Goal: Information Seeking & Learning: Learn about a topic

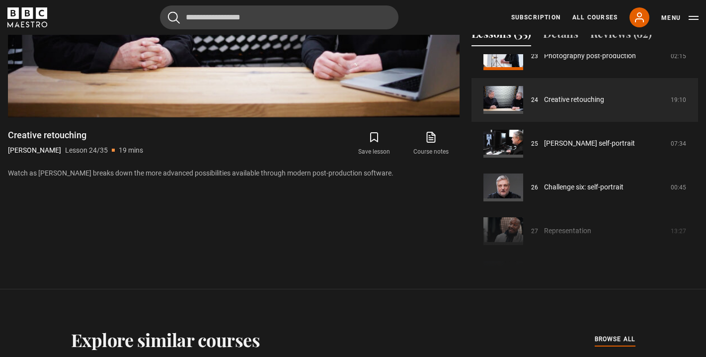
scroll to position [1022, 0]
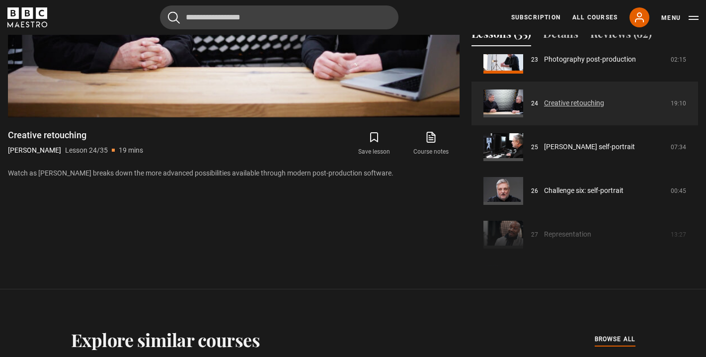
click at [322, 108] on link "Creative retouching" at bounding box center [574, 103] width 60 height 10
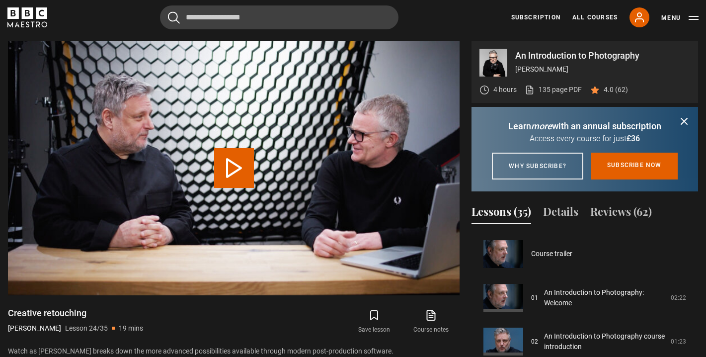
scroll to position [1005, 0]
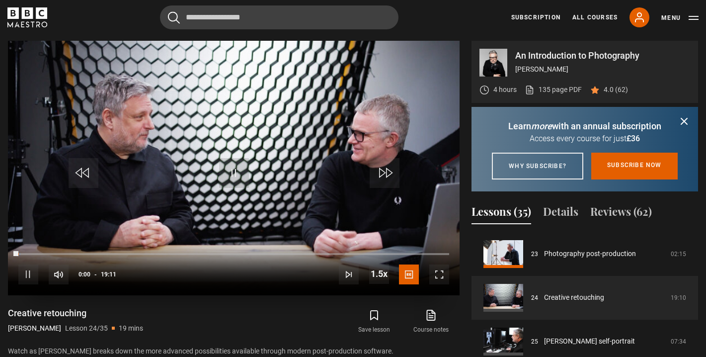
click at [322, 275] on span "Video Player" at bounding box center [439, 274] width 20 height 20
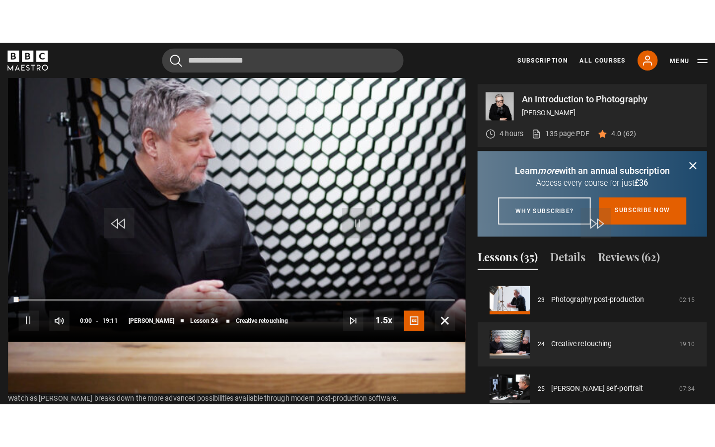
scroll to position [0, 0]
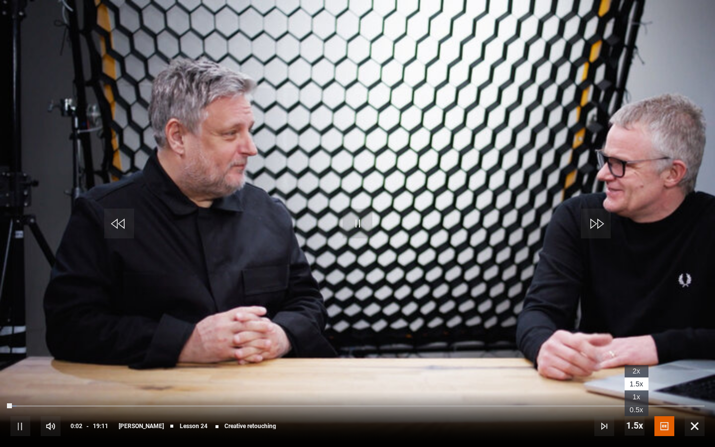
click at [322, 356] on span "Video Player" at bounding box center [635, 426] width 20 height 20
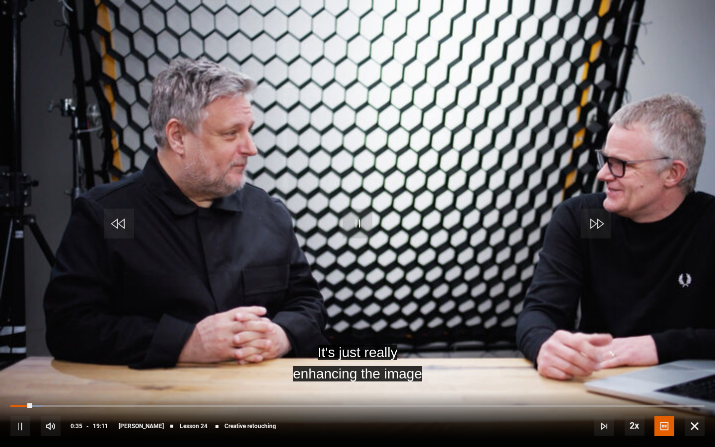
click at [322, 231] on span "Video Player" at bounding box center [358, 224] width 30 height 30
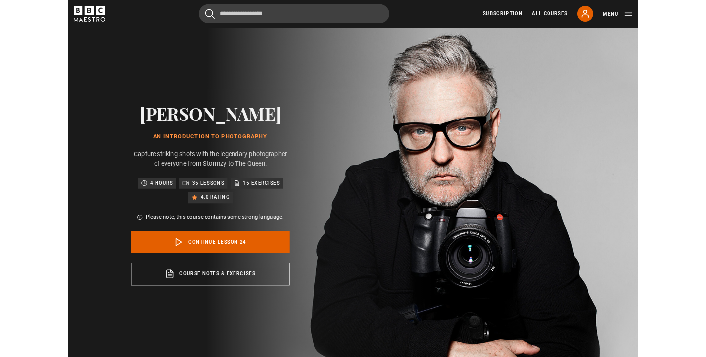
scroll to position [421, 0]
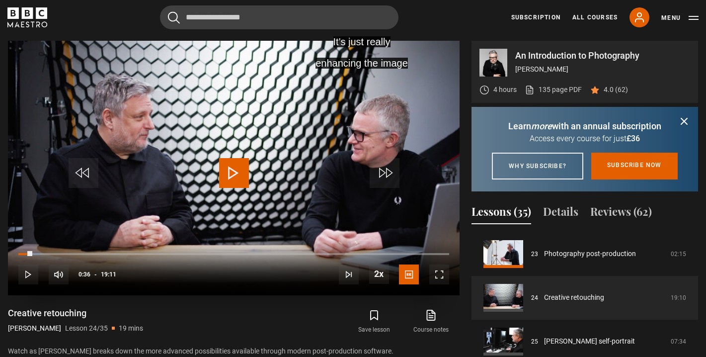
click at [230, 173] on span "Video Player" at bounding box center [234, 173] width 30 height 30
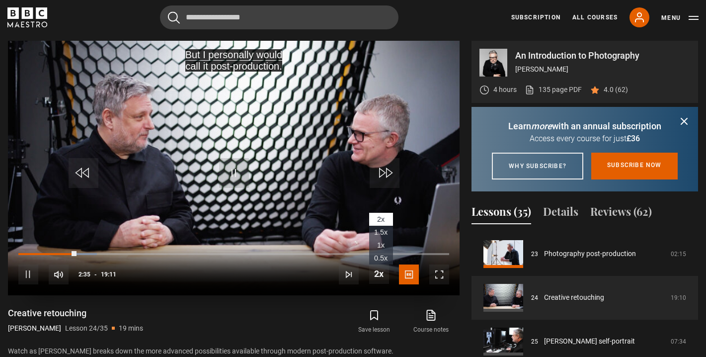
click at [322, 247] on span "1x" at bounding box center [380, 245] width 7 height 8
click at [322, 274] on span "Video Player" at bounding box center [379, 274] width 20 height 20
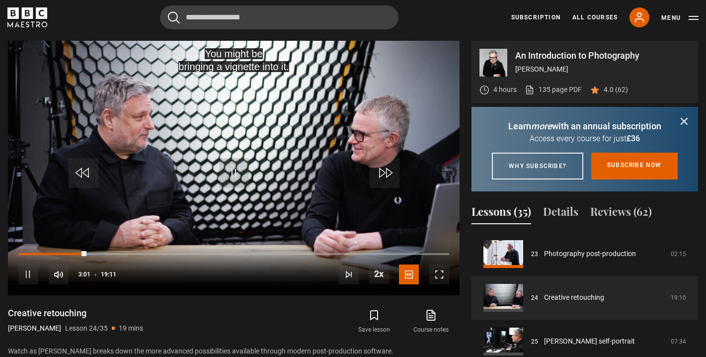
click at [322, 313] on icon "submit" at bounding box center [374, 315] width 12 height 12
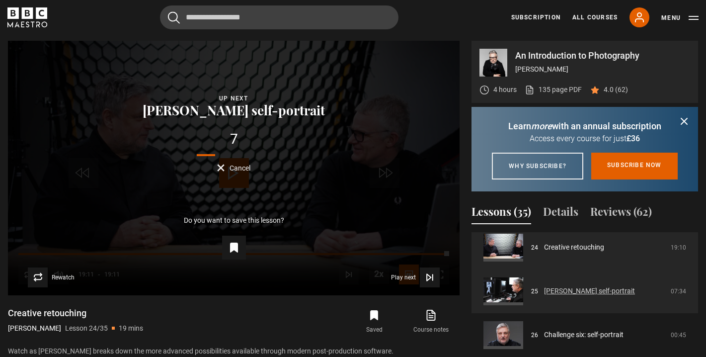
scroll to position [1056, 0]
click at [322, 296] on link "[PERSON_NAME] self-portrait" at bounding box center [589, 290] width 91 height 10
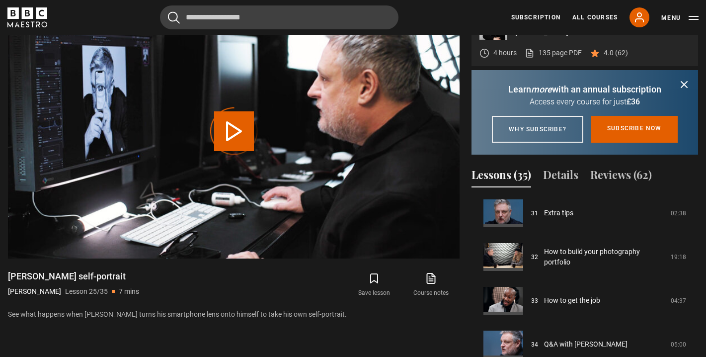
scroll to position [465, 0]
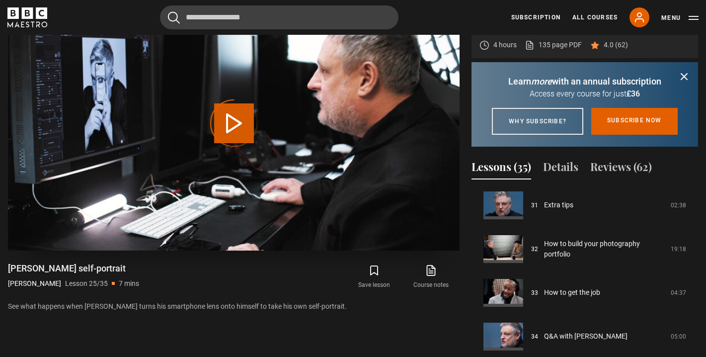
click at [229, 121] on div "Video Player is loading." at bounding box center [234, 123] width 50 height 50
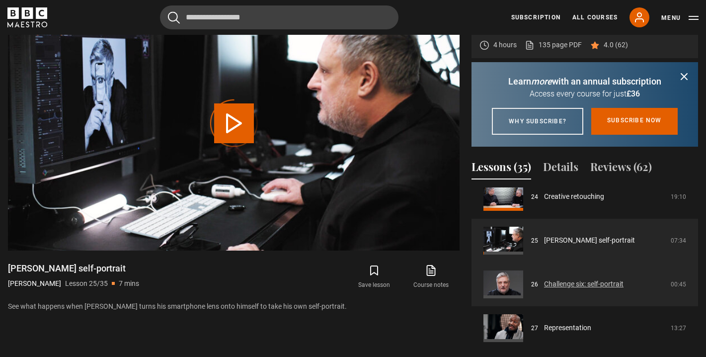
scroll to position [1060, 0]
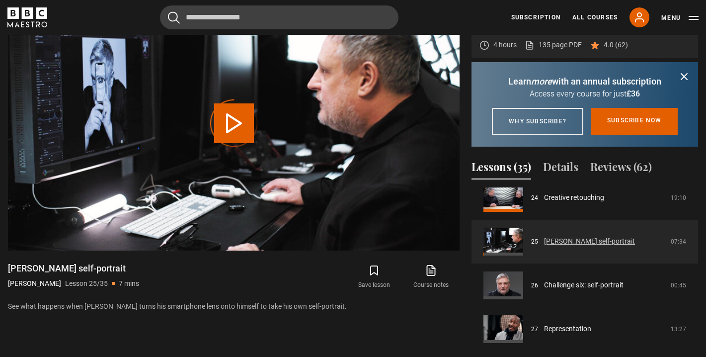
click at [567, 246] on link "[PERSON_NAME] self-portrait" at bounding box center [589, 241] width 91 height 10
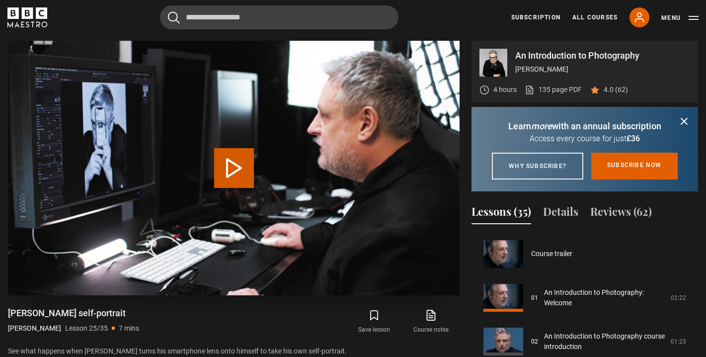
scroll to position [1049, 0]
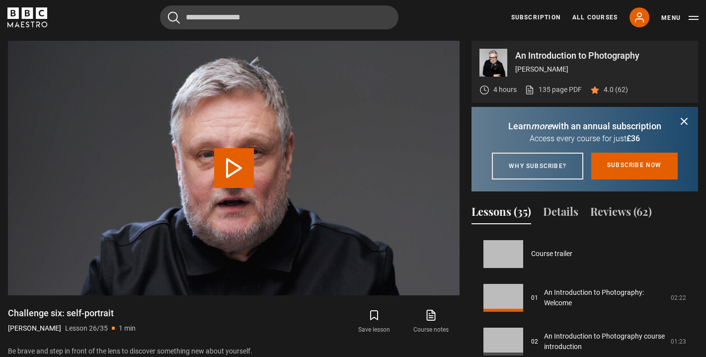
scroll to position [1093, 0]
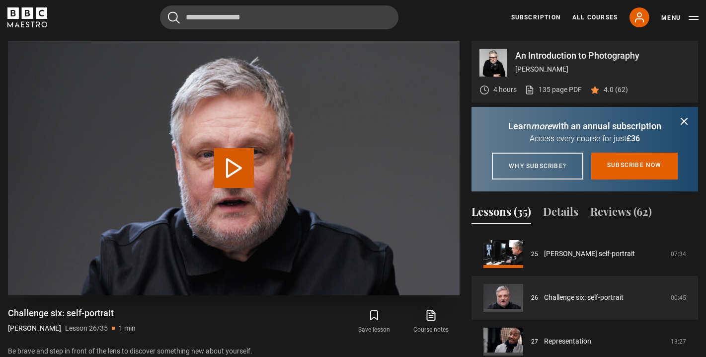
click at [225, 152] on button "Play Lesson Challenge six: self-portrait" at bounding box center [234, 168] width 40 height 40
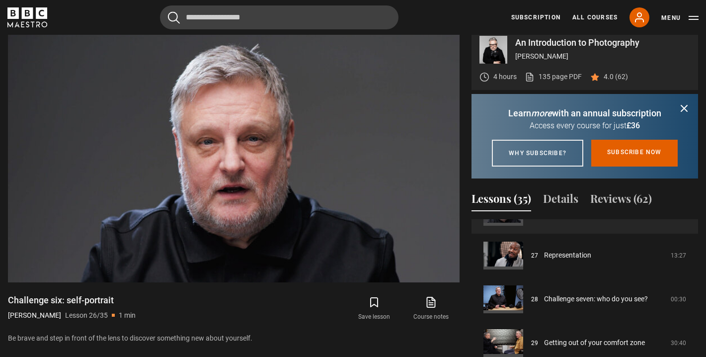
scroll to position [1144, 0]
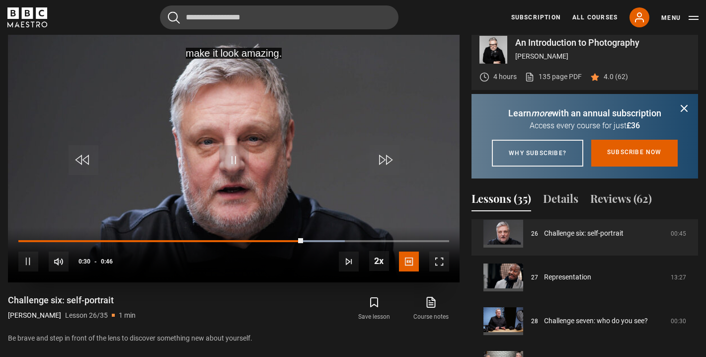
click at [240, 153] on span "Video Player" at bounding box center [234, 160] width 30 height 30
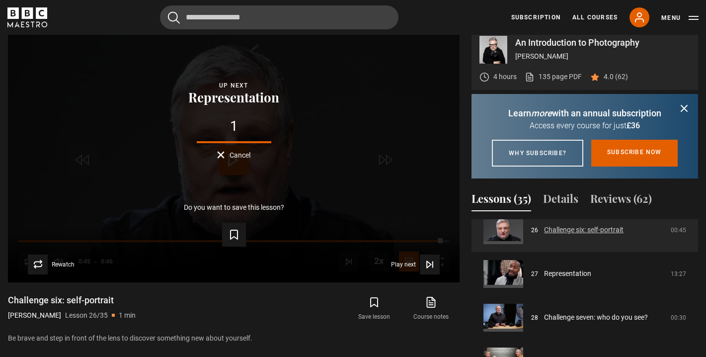
scroll to position [1157, 0]
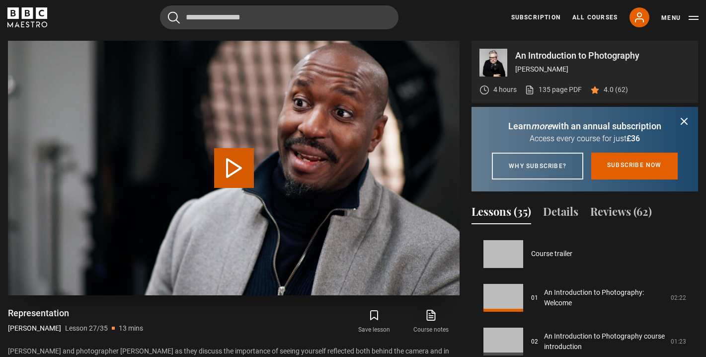
scroll to position [1136, 0]
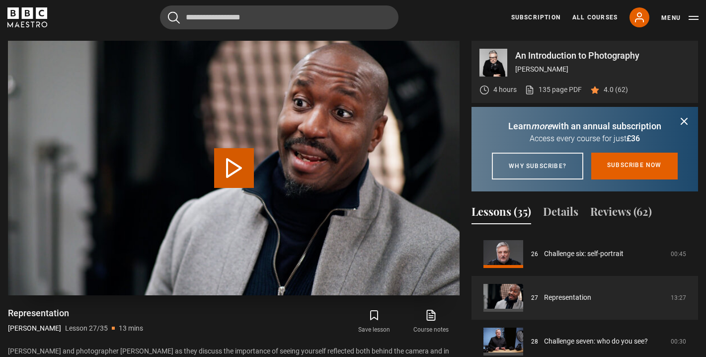
click at [240, 167] on button "Play Lesson Representation" at bounding box center [234, 168] width 40 height 40
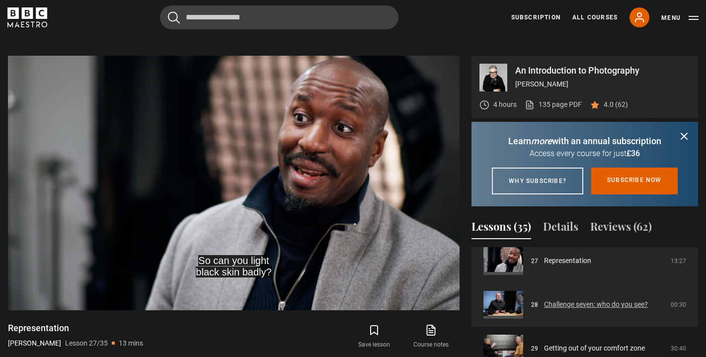
scroll to position [1187, 0]
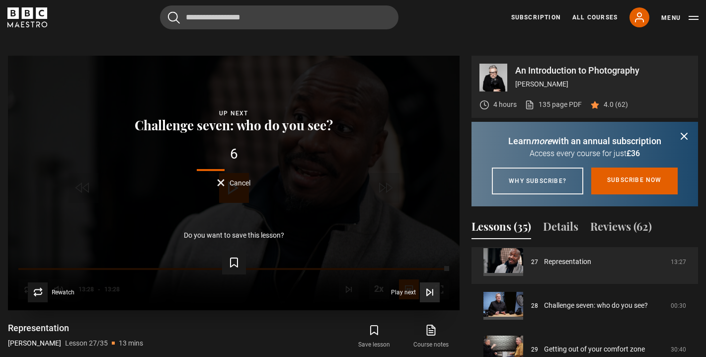
click at [426, 293] on icon "Video Player" at bounding box center [430, 292] width 10 height 10
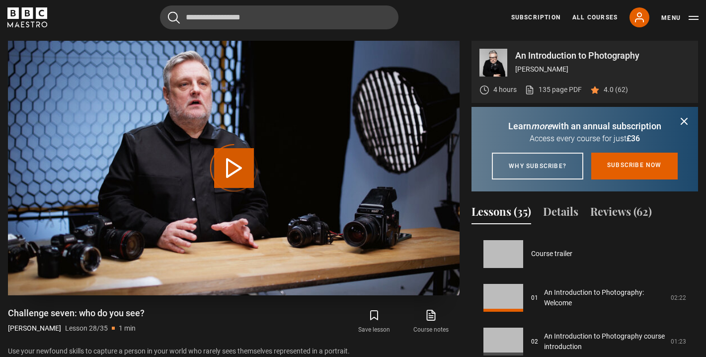
scroll to position [1180, 0]
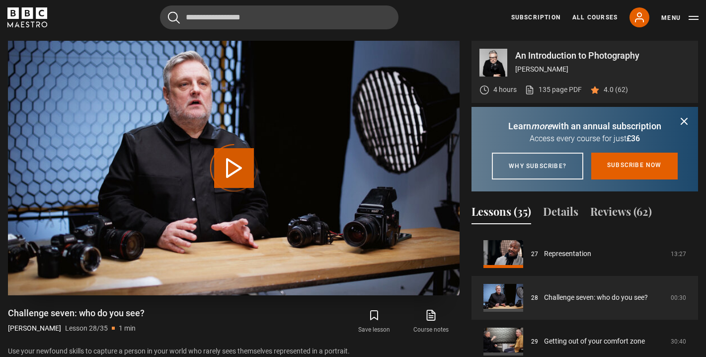
click at [236, 169] on div "Video Player is loading." at bounding box center [234, 168] width 50 height 50
click at [544, 302] on link "Challenge seven: who do you see?" at bounding box center [596, 297] width 104 height 10
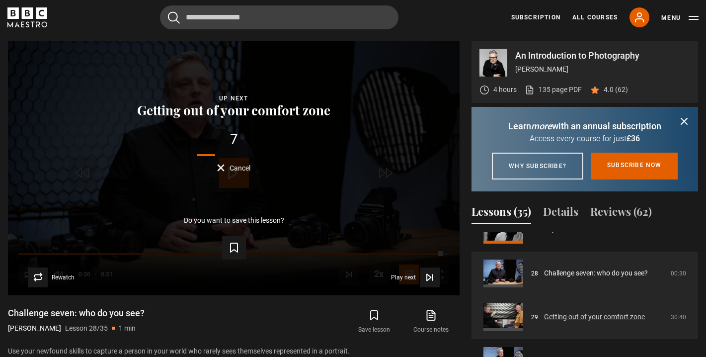
scroll to position [1200, 0]
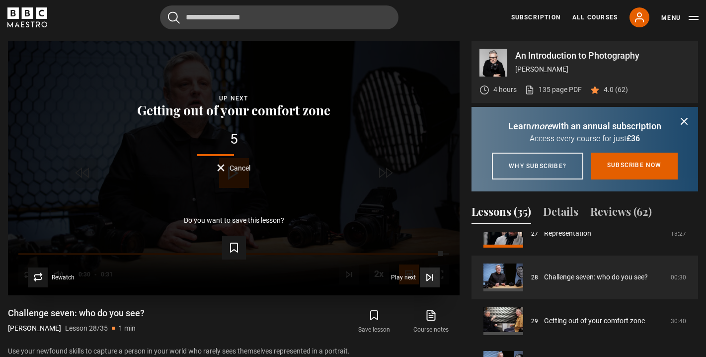
click at [428, 268] on span "Video Player" at bounding box center [430, 277] width 20 height 20
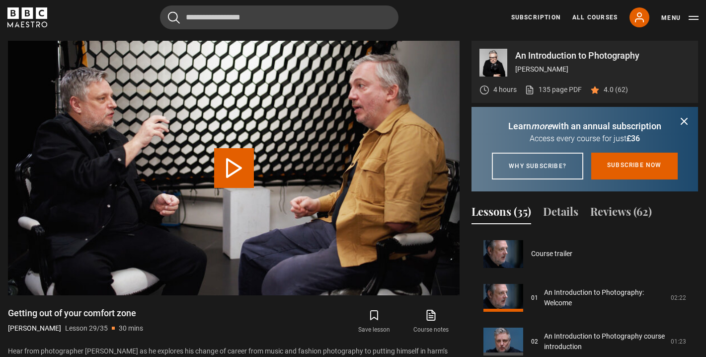
scroll to position [1224, 0]
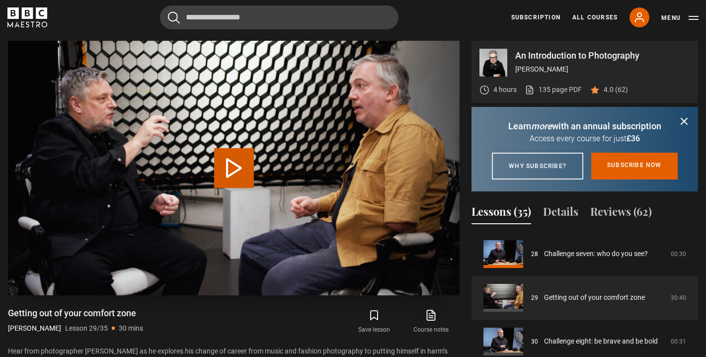
click at [243, 173] on button "Play Lesson Getting out of your comfort zone" at bounding box center [234, 168] width 40 height 40
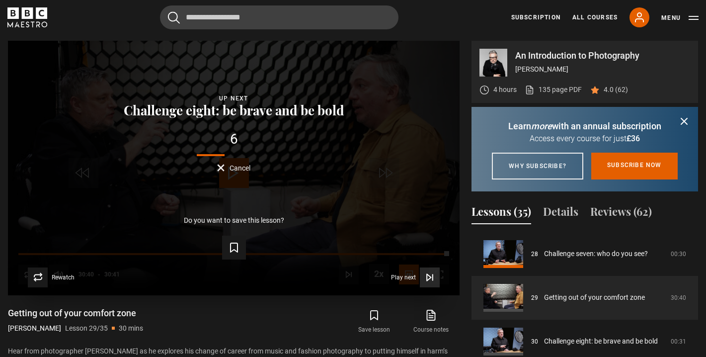
click at [428, 277] on icon "Video Player" at bounding box center [430, 277] width 10 height 10
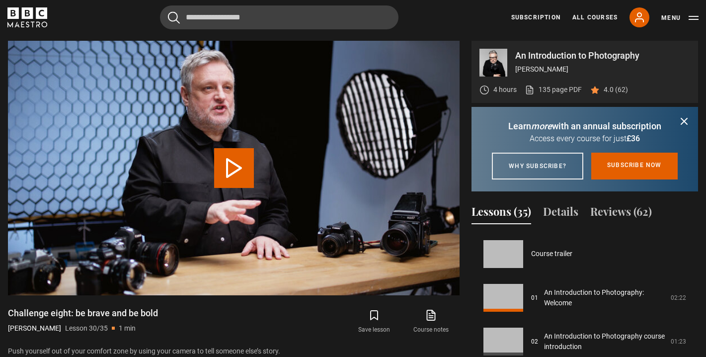
scroll to position [1267, 0]
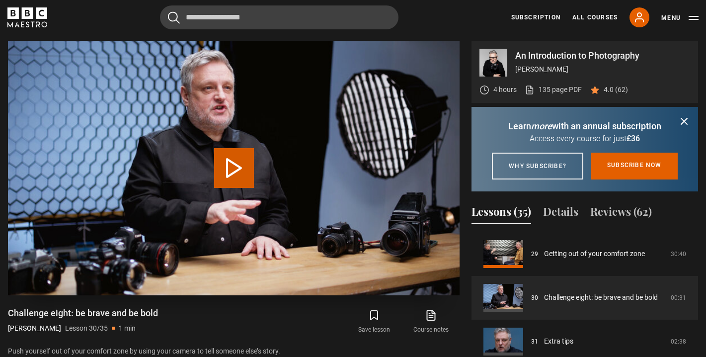
click at [236, 177] on button "Play Lesson Challenge eight: be brave and be bold" at bounding box center [234, 168] width 40 height 40
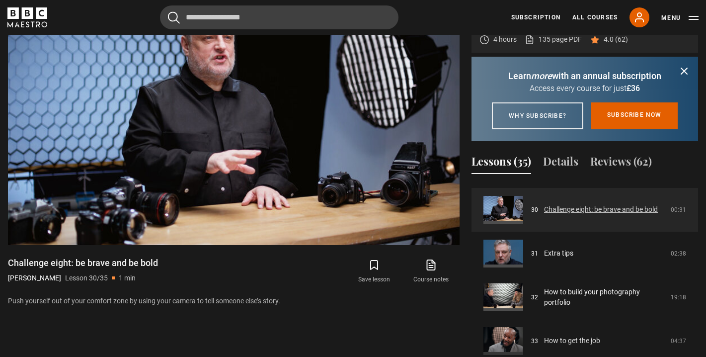
scroll to position [1299, 0]
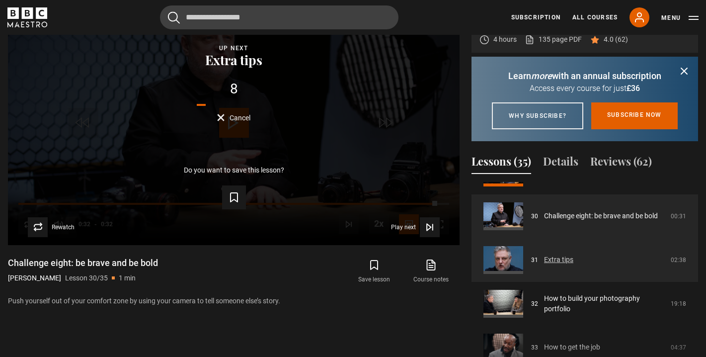
click at [553, 265] on link "Extra tips" at bounding box center [558, 259] width 29 height 10
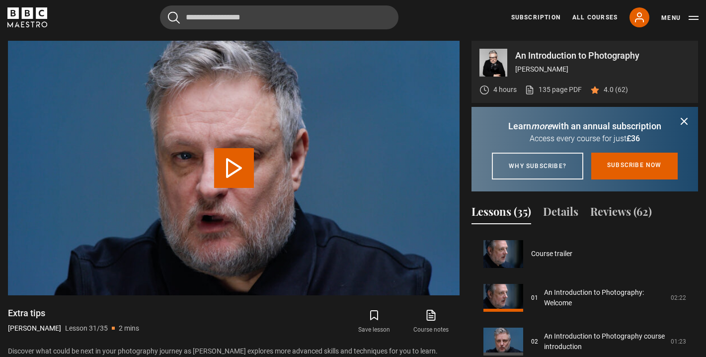
scroll to position [1311, 0]
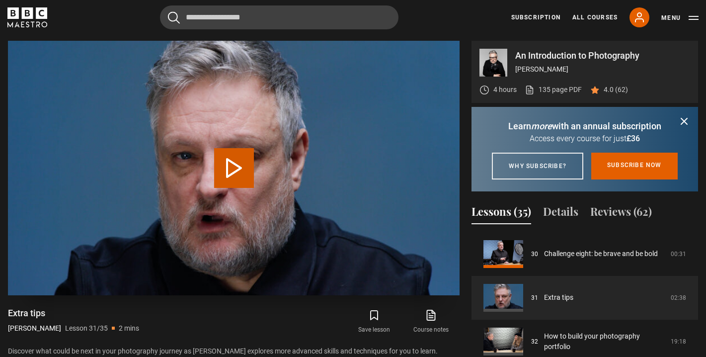
click at [235, 159] on button "Play Lesson Extra tips" at bounding box center [234, 168] width 40 height 40
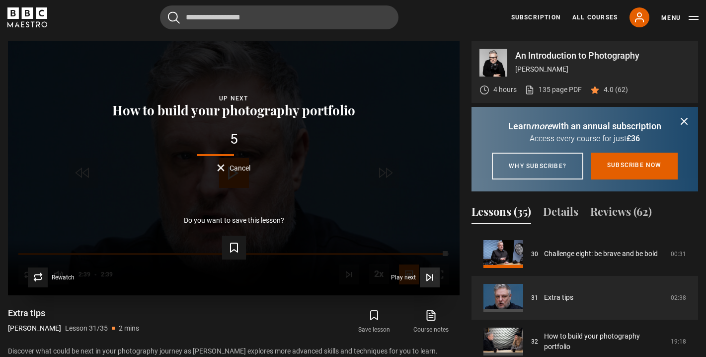
click at [427, 283] on span "Video Player" at bounding box center [430, 277] width 20 height 20
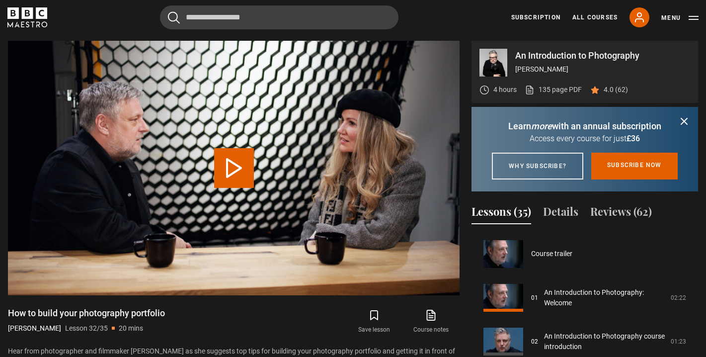
scroll to position [1355, 0]
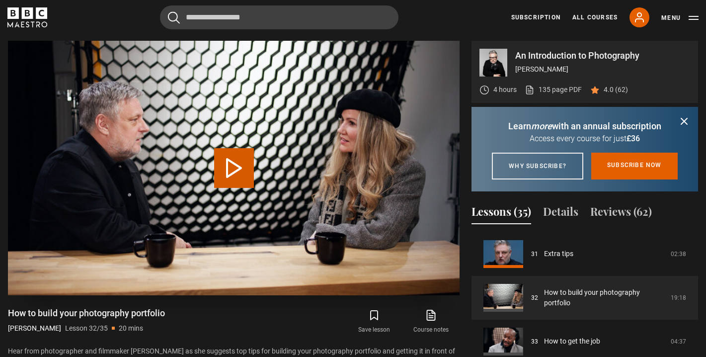
click at [235, 156] on button "Play Lesson How to build your photography portfolio" at bounding box center [234, 168] width 40 height 40
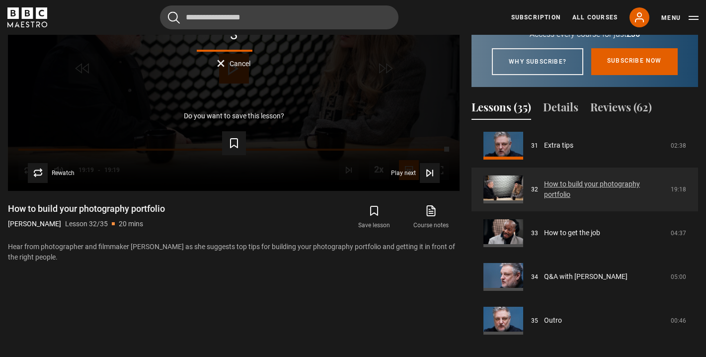
scroll to position [566, 0]
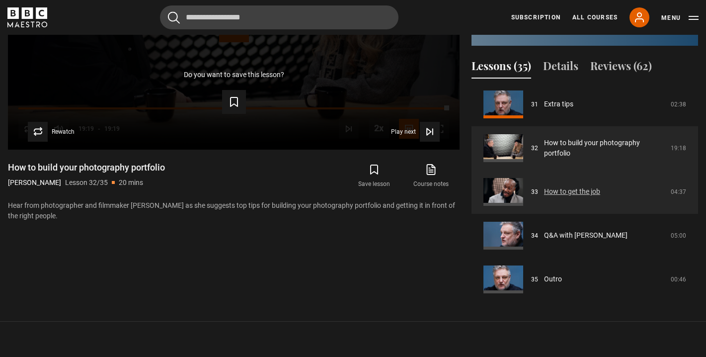
click at [555, 195] on link "How to get the job" at bounding box center [572, 191] width 56 height 10
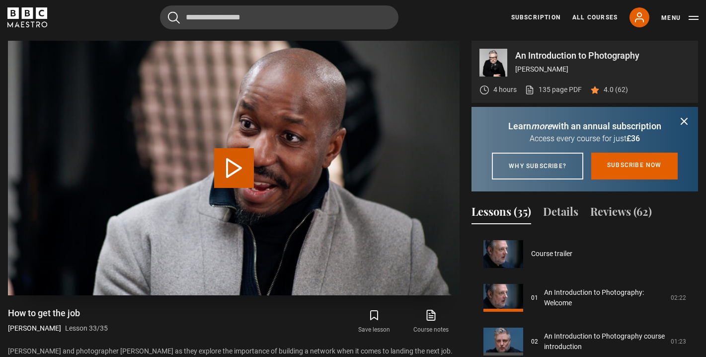
scroll to position [1359, 0]
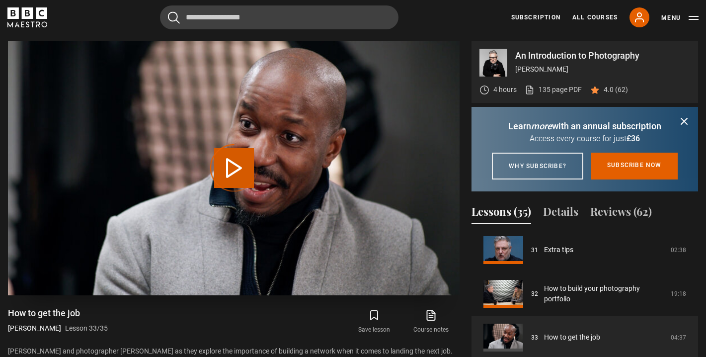
click at [242, 164] on video-js "Video Player is loading. Play Lesson How to get the job 10s Skip Back 10 second…" at bounding box center [233, 168] width 451 height 254
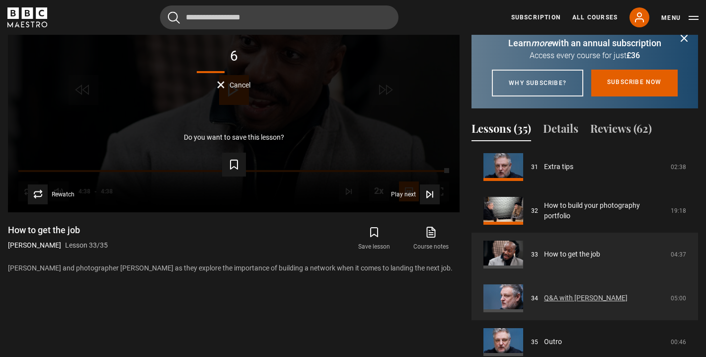
scroll to position [535, 0]
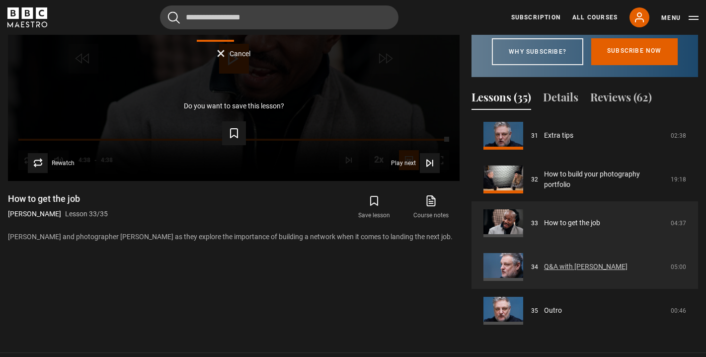
click at [553, 272] on link "Q&A with [PERSON_NAME]" at bounding box center [585, 266] width 83 height 10
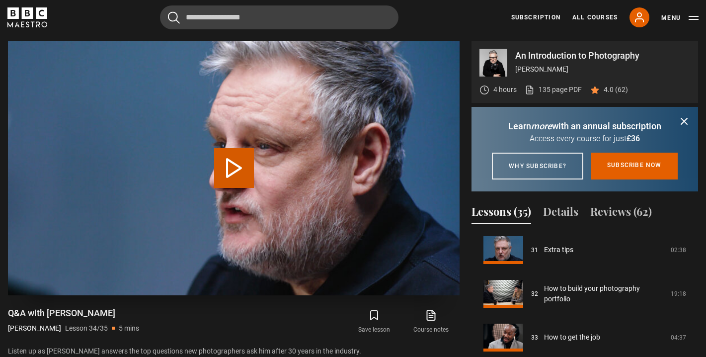
click at [217, 151] on button "Play Lesson Q&A with [PERSON_NAME]" at bounding box center [234, 168] width 40 height 40
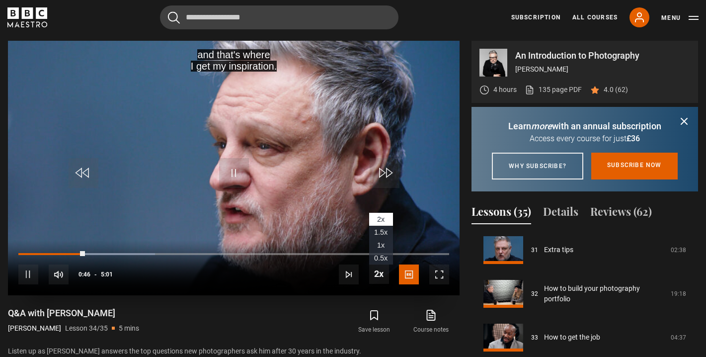
click at [386, 276] on span "Video Player" at bounding box center [379, 274] width 20 height 20
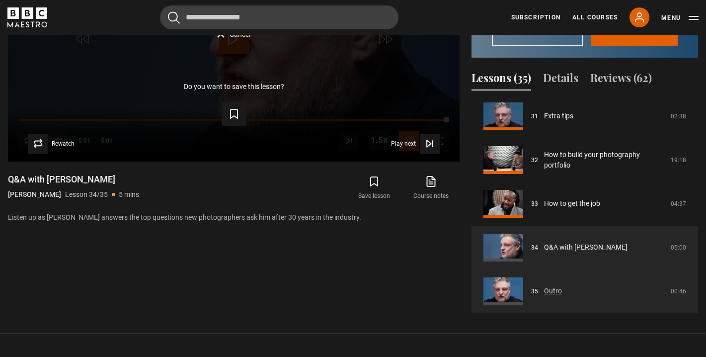
scroll to position [562, 0]
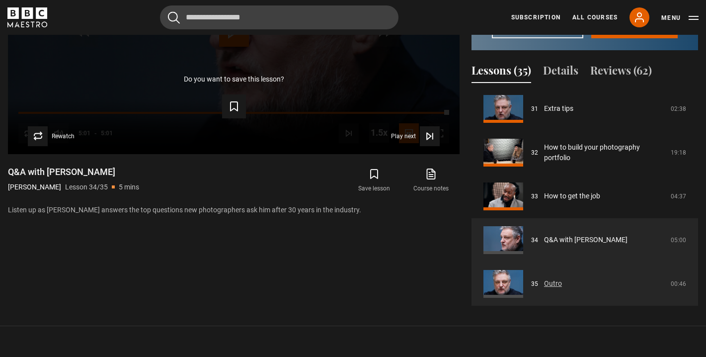
click at [544, 289] on link "Outro" at bounding box center [553, 283] width 18 height 10
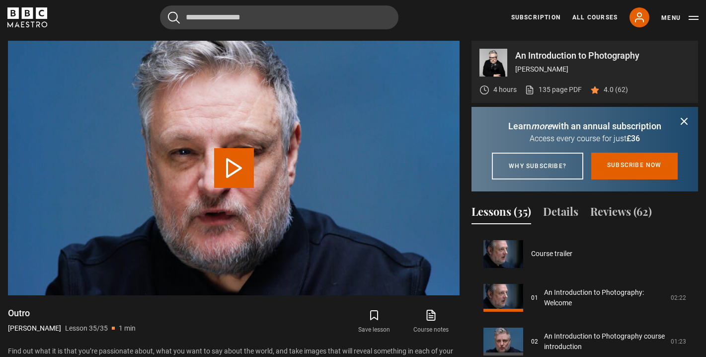
scroll to position [1359, 0]
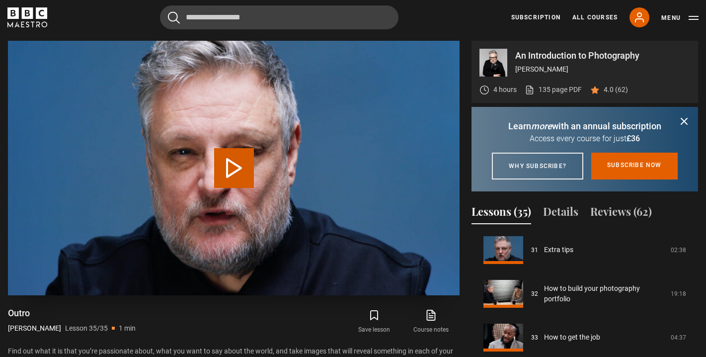
click at [242, 176] on button "Play Lesson Outro" at bounding box center [234, 168] width 40 height 40
